Goal: Task Accomplishment & Management: Complete application form

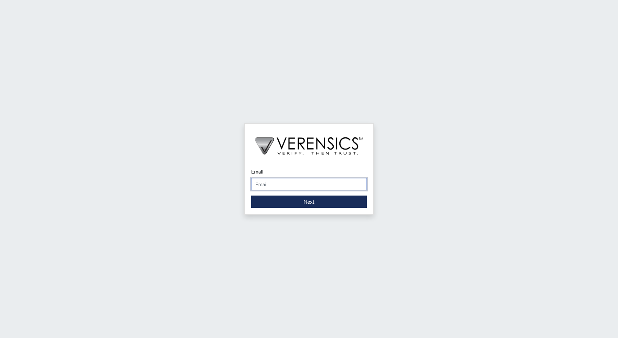
click at [263, 183] on input "Email" at bounding box center [309, 184] width 116 height 12
type input "[EMAIL_ADDRESS][DOMAIN_NAME]"
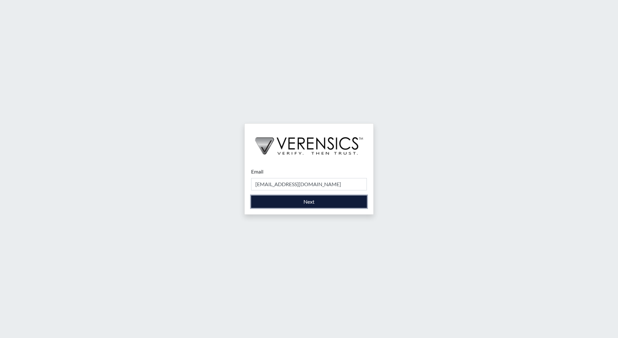
click at [309, 204] on button "Next" at bounding box center [309, 201] width 116 height 12
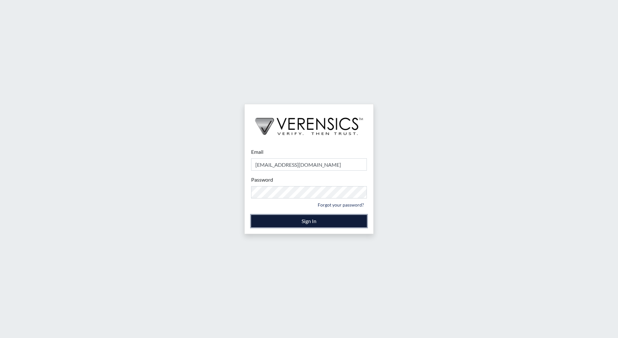
click at [313, 224] on button "Sign In" at bounding box center [309, 221] width 116 height 12
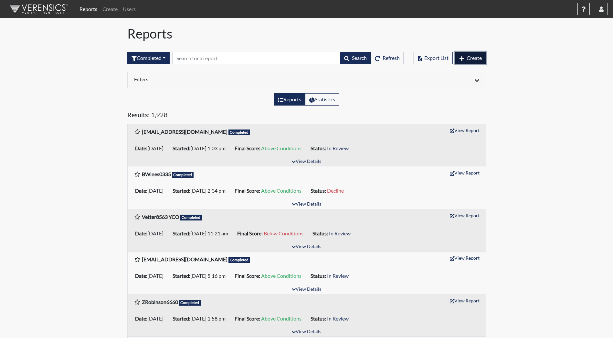
click at [474, 57] on span "Create" at bounding box center [474, 58] width 15 height 6
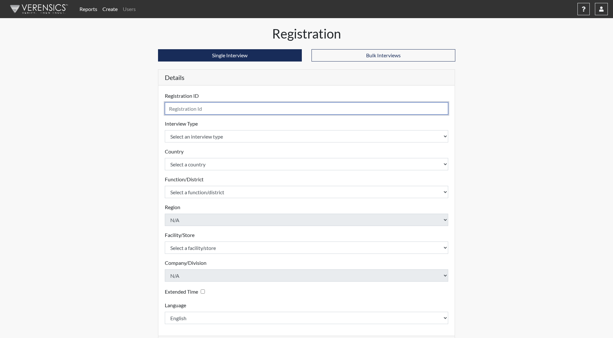
click at [172, 108] on input "text" at bounding box center [307, 108] width 284 height 12
type input "Memel4195"
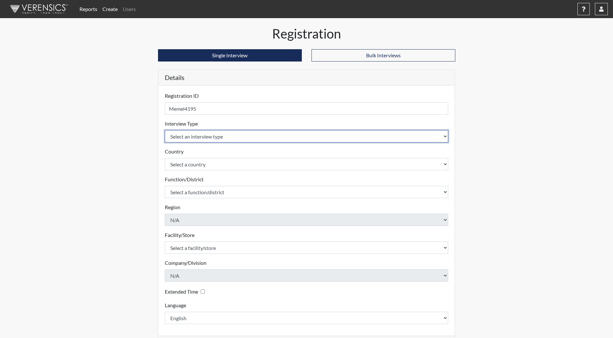
click at [446, 135] on select "Select an interview type Community Supervision Corrections Pre-Employment Pre-E…" at bounding box center [307, 136] width 284 height 12
select select "ff733e93-e1bf-11ea-9c9f-0eff0cf7eb8f"
click at [165, 130] on select "Select an interview type Community Supervision Corrections Pre-Employment Pre-E…" at bounding box center [307, 136] width 284 height 12
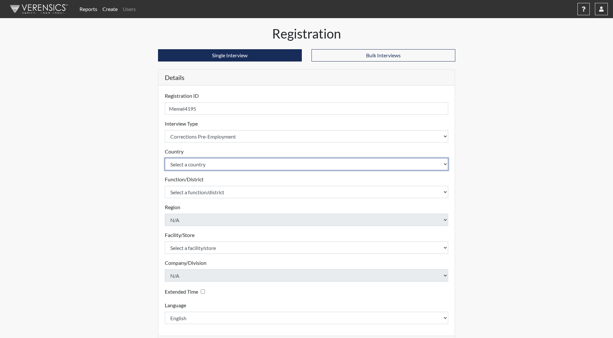
click at [445, 164] on select "Select a country [GEOGRAPHIC_DATA] [GEOGRAPHIC_DATA]" at bounding box center [307, 164] width 284 height 12
select select "united-states-of-[GEOGRAPHIC_DATA]"
click at [165, 158] on select "Select a country [GEOGRAPHIC_DATA] [GEOGRAPHIC_DATA]" at bounding box center [307, 164] width 284 height 12
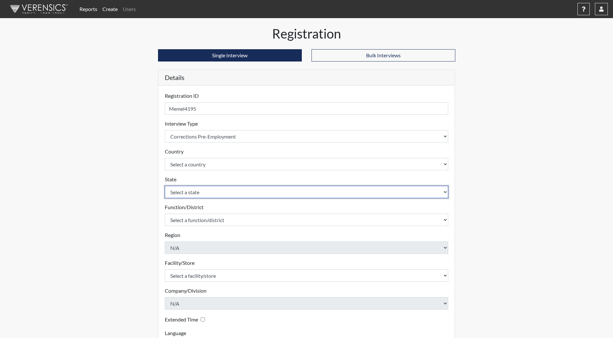
click at [445, 192] on select "Select a state [US_STATE] [US_STATE] [US_STATE] [US_STATE] [US_STATE] [US_STATE…" at bounding box center [307, 192] width 284 height 12
select select "ND"
click at [165, 186] on select "Select a state [US_STATE] [US_STATE] [US_STATE] [US_STATE] [US_STATE] [US_STATE…" at bounding box center [307, 192] width 284 height 12
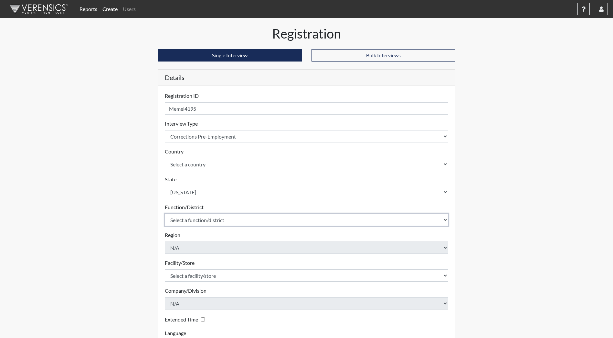
click at [446, 218] on select "Select a function/district Central Office/530 DJS Community/224 HRCC/516 JRCC/5…" at bounding box center [307, 219] width 284 height 12
select select "1e5b4d91-18c1-44f8-b08b-0a92f3668bee"
click at [165, 213] on select "Select a function/district Central Office/530 DJS Community/224 HRCC/516 JRCC/5…" at bounding box center [307, 219] width 284 height 12
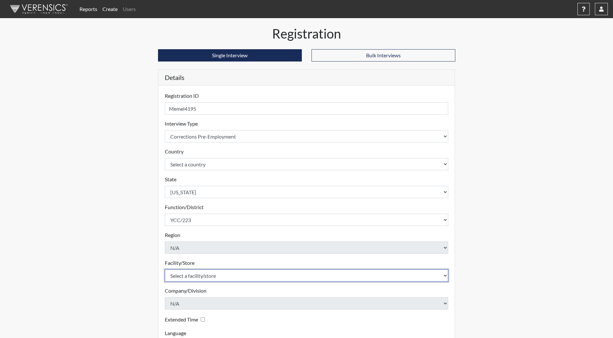
click at [445, 276] on select "Select a facility/store [GEOGRAPHIC_DATA] [PERSON_NAME][GEOGRAPHIC_DATA] [US_ST…" at bounding box center [307, 275] width 284 height 12
select select "b5d71108-2398-4d3d-9aa2-ff85b6e68adc"
click at [165, 269] on select "Select a facility/store [GEOGRAPHIC_DATA] [PERSON_NAME][GEOGRAPHIC_DATA] [US_ST…" at bounding box center [307, 275] width 284 height 12
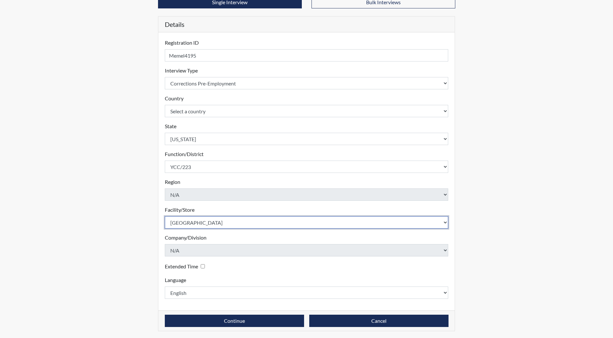
scroll to position [54, 0]
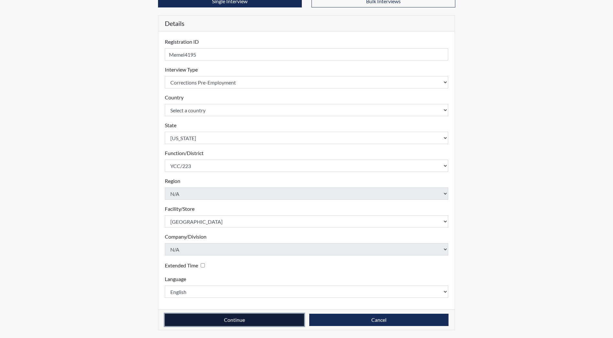
click at [262, 322] on button "Continue" at bounding box center [234, 319] width 139 height 12
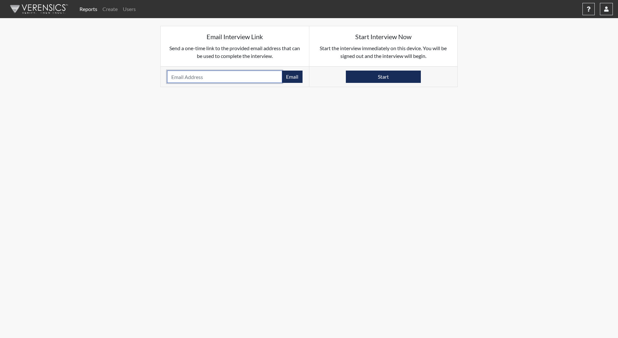
click at [173, 77] on input "email" at bounding box center [224, 76] width 115 height 12
type input "[EMAIL_ADDRESS][DOMAIN_NAME]"
click at [292, 77] on button "Email" at bounding box center [292, 76] width 21 height 12
